Goal: Communication & Community: Answer question/provide support

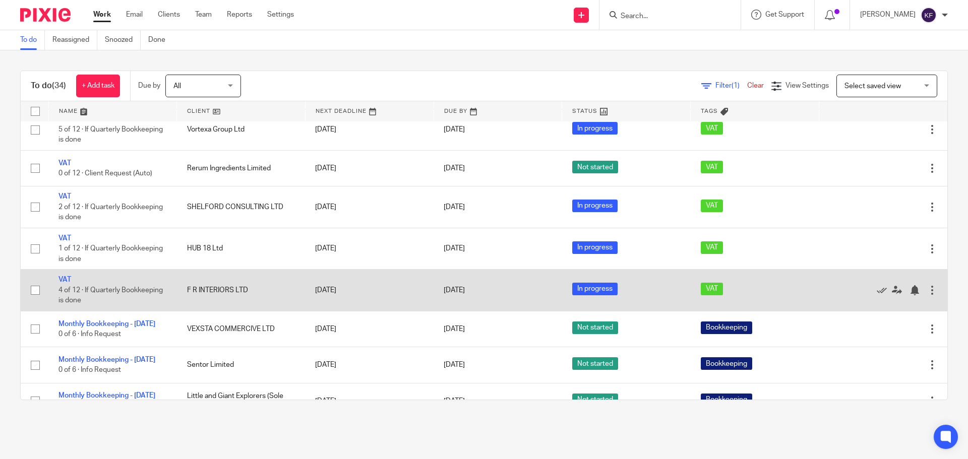
scroll to position [353, 0]
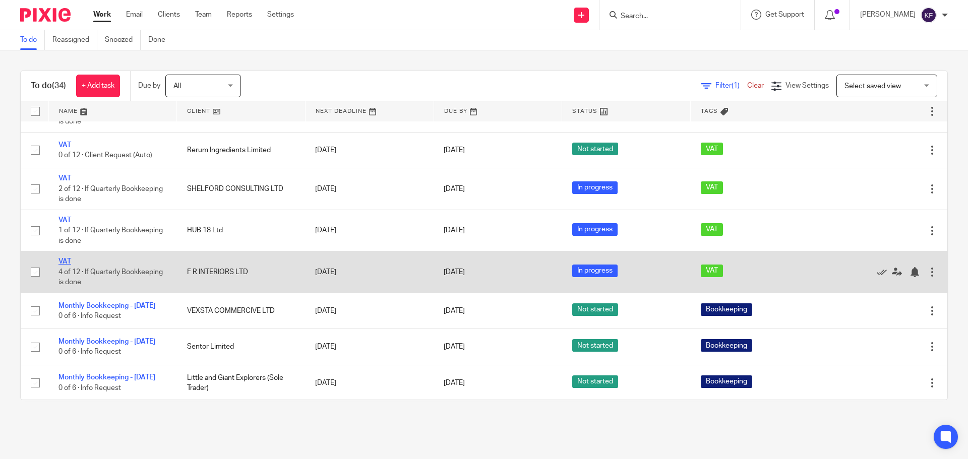
click at [64, 261] on link "VAT" at bounding box center [64, 261] width 13 height 7
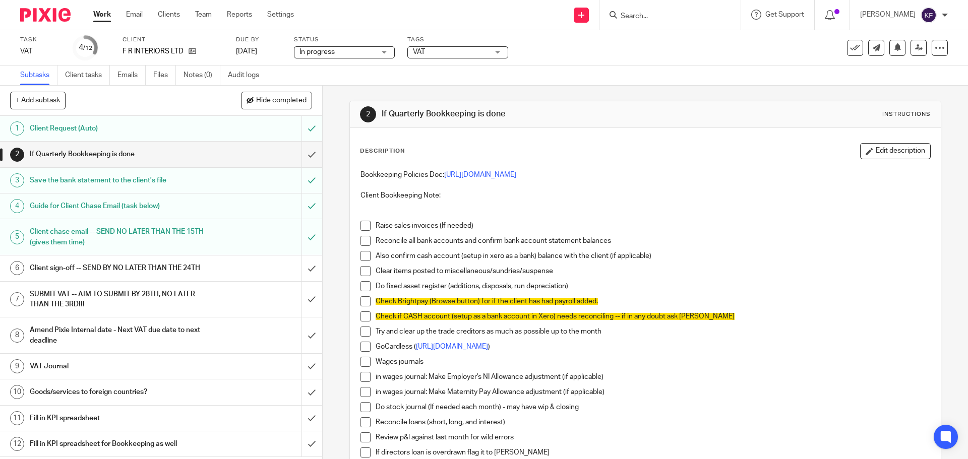
click at [160, 276] on h1 "Client sign-off -- SEND BY NO LATER THAN THE 24TH" at bounding box center [117, 268] width 174 height 15
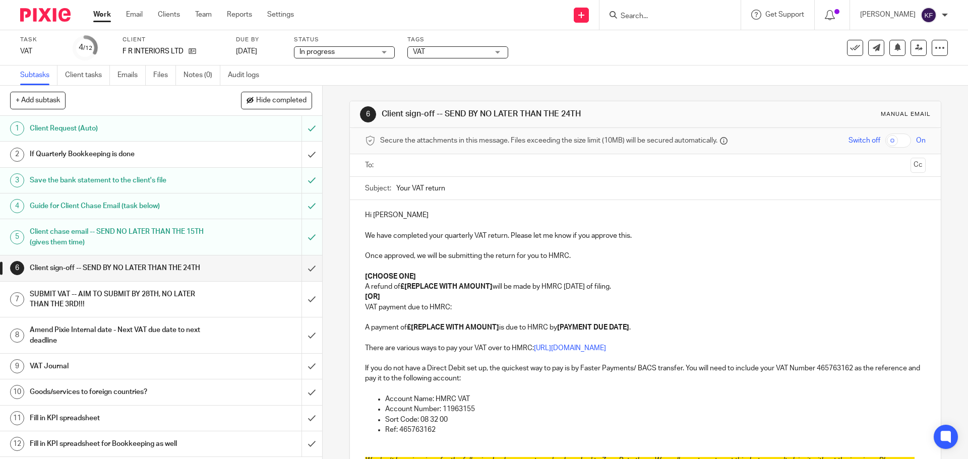
drag, startPoint x: 409, startPoint y: 186, endPoint x: 371, endPoint y: 186, distance: 38.3
click at [371, 186] on div "Subject: Your VAT return" at bounding box center [645, 188] width 560 height 23
type input "F R Interiors VAT return"
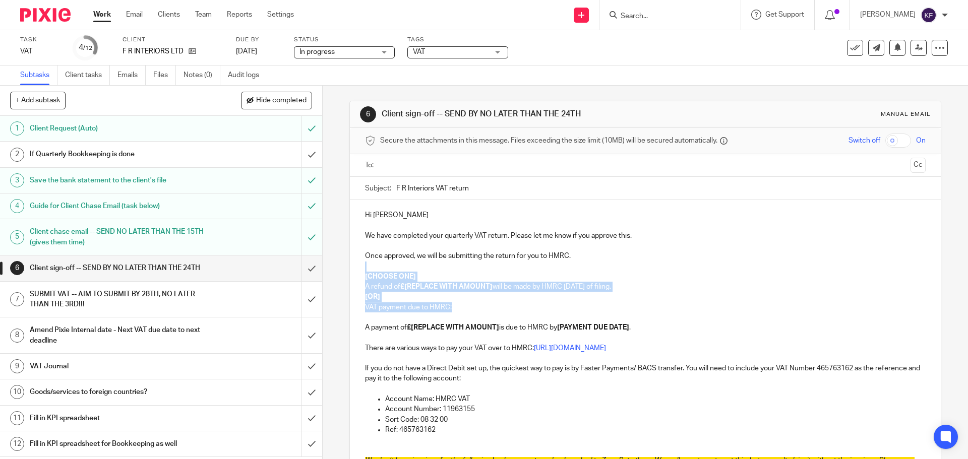
drag, startPoint x: 468, startPoint y: 311, endPoint x: 357, endPoint y: 269, distance: 118.4
click at [357, 269] on div "Hi James We have completed your quarterly VAT return. Please let me know if you…" at bounding box center [645, 408] width 590 height 416
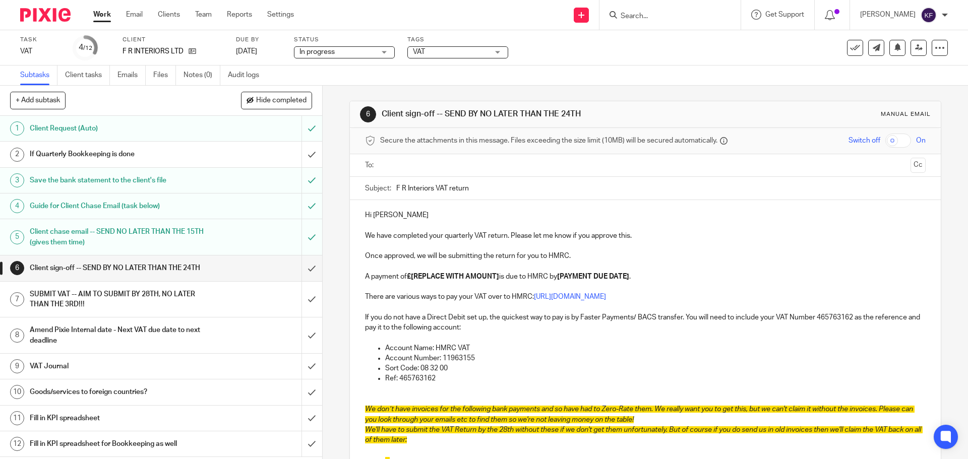
click at [497, 278] on strong "£[REPLACE WITH AMOUNT]" at bounding box center [453, 276] width 92 height 7
drag, startPoint x: 498, startPoint y: 278, endPoint x: 411, endPoint y: 282, distance: 87.3
click at [411, 282] on p "A payment of £[REPLACE WITH AMOUNT] is due to HMRC by [PAYMENT DUE DATE] ." at bounding box center [645, 277] width 560 height 10
click at [498, 276] on p "A payment of £7,930.66 is due to HMRC by [PAYMENT DUE DATE] ." at bounding box center [645, 277] width 560 height 10
drag, startPoint x: 583, startPoint y: 278, endPoint x: 512, endPoint y: 278, distance: 71.6
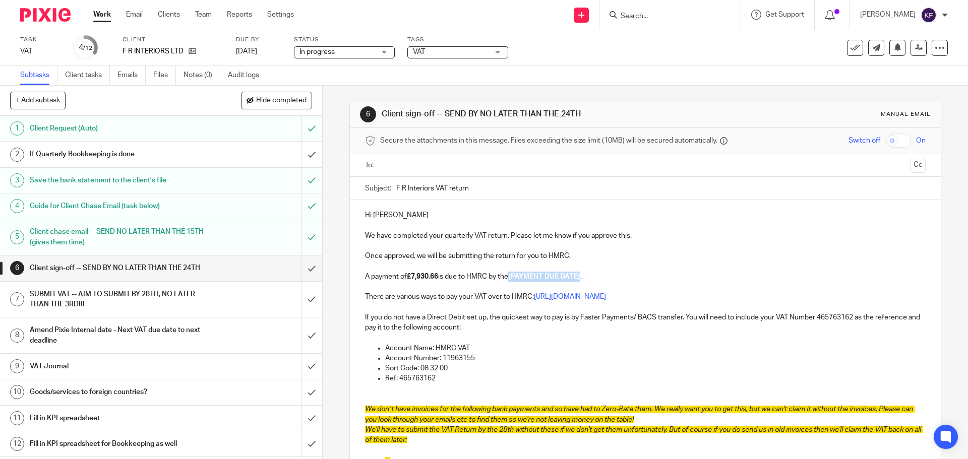
click at [512, 278] on p "A payment of £7,930.66 is due to HMRC by the [PAYMENT DUE DATE] ." at bounding box center [645, 277] width 560 height 10
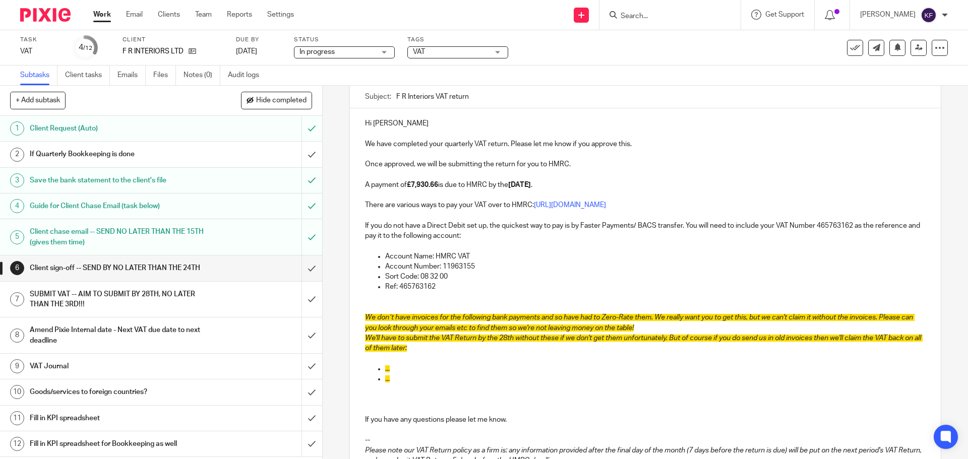
scroll to position [101, 0]
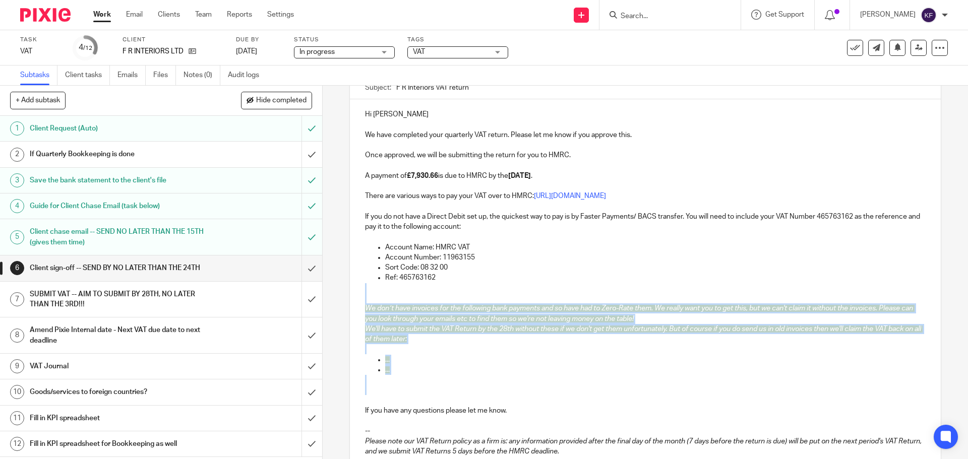
drag, startPoint x: 380, startPoint y: 401, endPoint x: 356, endPoint y: 291, distance: 112.3
click at [356, 291] on div "Hi James We have completed your quarterly VAT return. Please let me know if you…" at bounding box center [645, 281] width 590 height 365
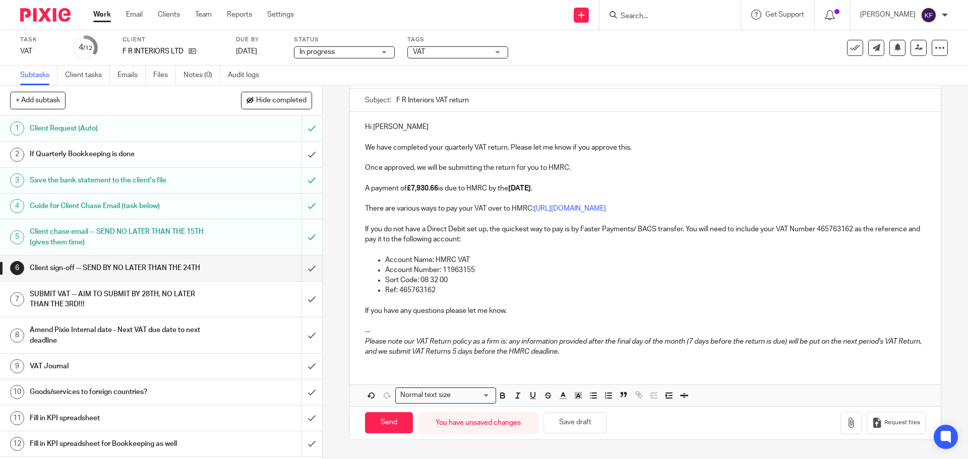
scroll to position [88, 0]
click at [515, 312] on p "If you have any questions please let me know." at bounding box center [645, 311] width 560 height 10
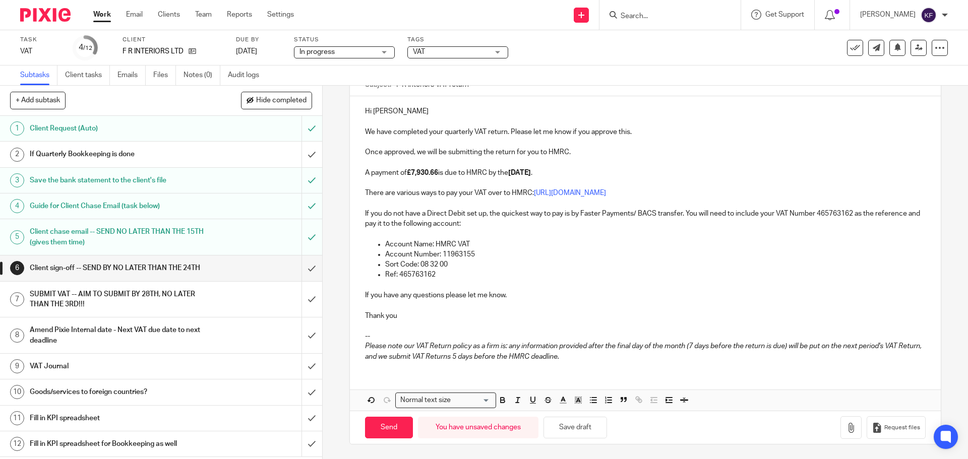
scroll to position [104, 0]
click at [846, 423] on icon "button" at bounding box center [851, 427] width 10 height 10
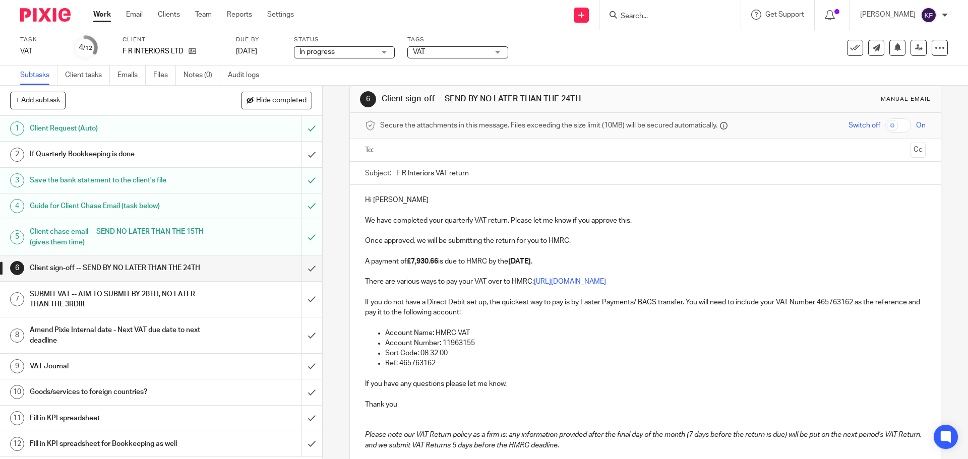
scroll to position [4, 0]
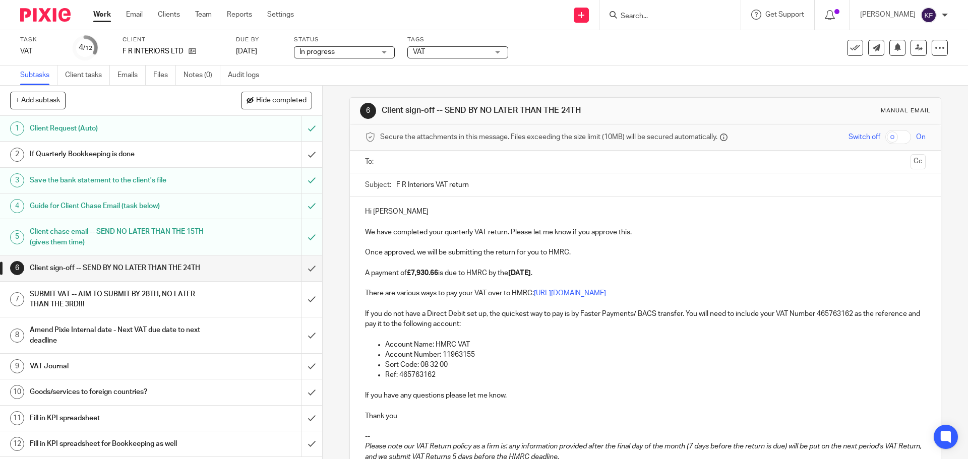
click at [468, 165] on input "text" at bounding box center [645, 162] width 522 height 12
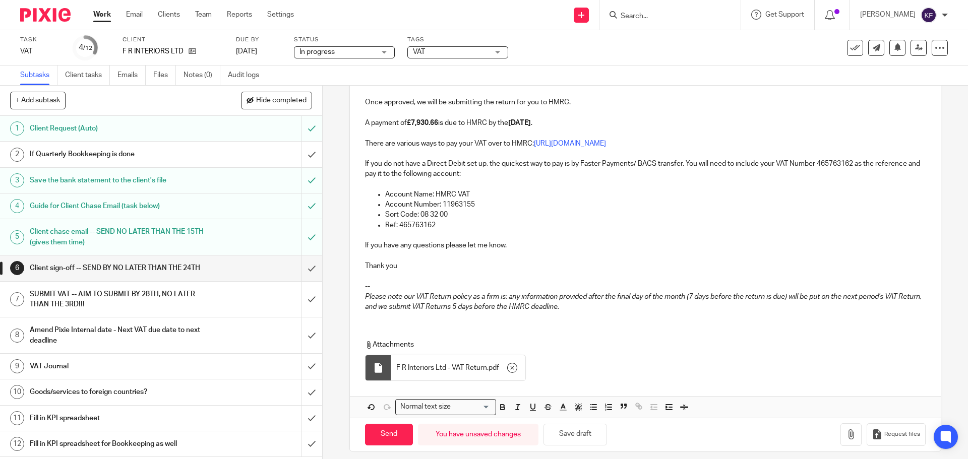
scroll to position [163, 0]
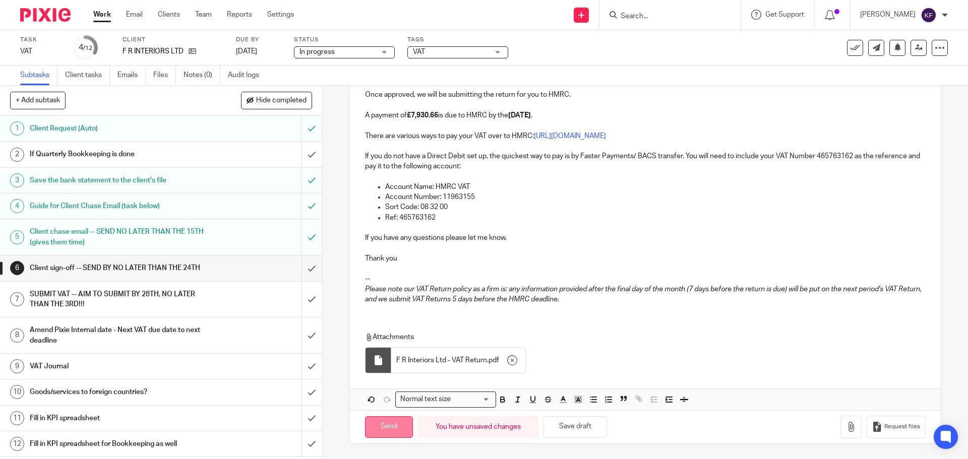
click at [372, 429] on input "Send" at bounding box center [389, 427] width 48 height 22
type input "Sent"
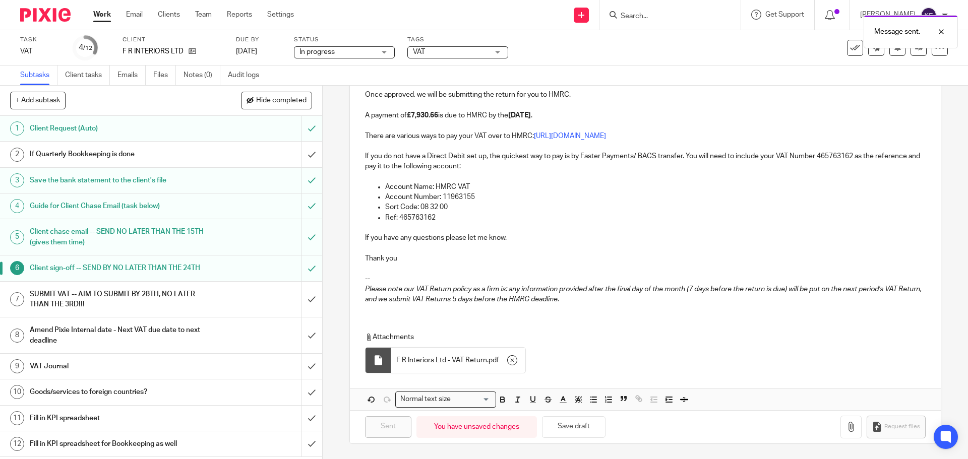
click at [98, 15] on link "Work" at bounding box center [102, 15] width 18 height 10
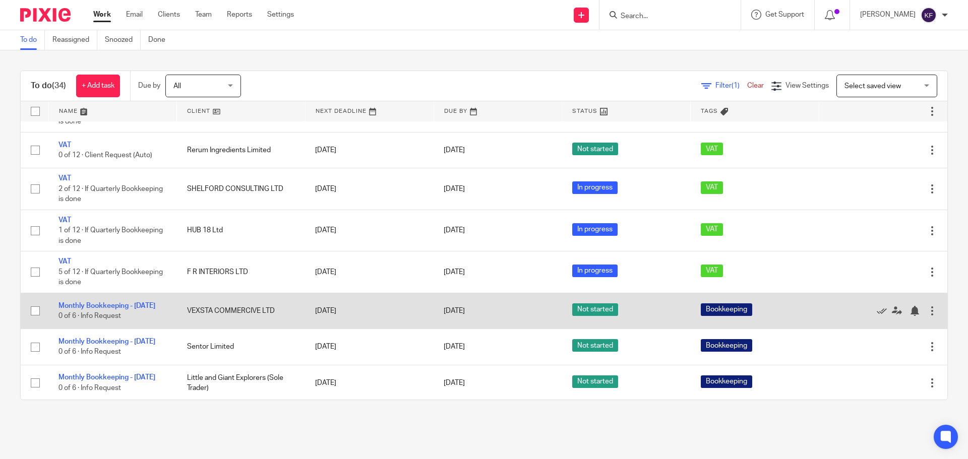
scroll to position [302, 0]
